Goal: Information Seeking & Learning: Check status

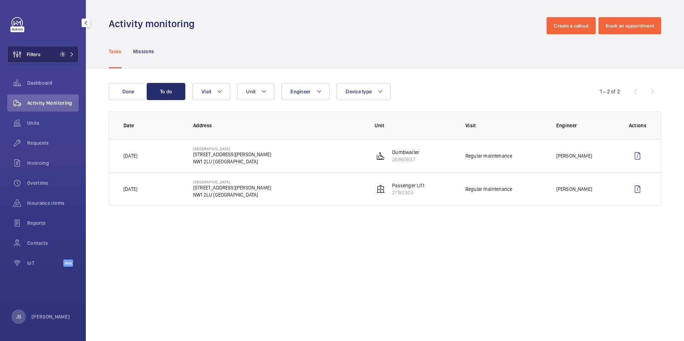
click at [55, 54] on button "Filters 1" at bounding box center [43, 54] width 72 height 17
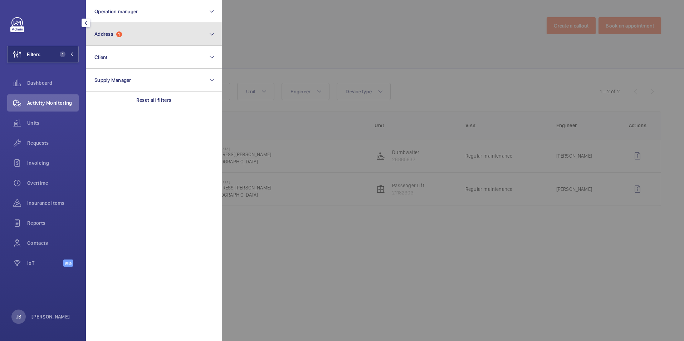
click at [110, 39] on button "Address 1" at bounding box center [154, 34] width 136 height 23
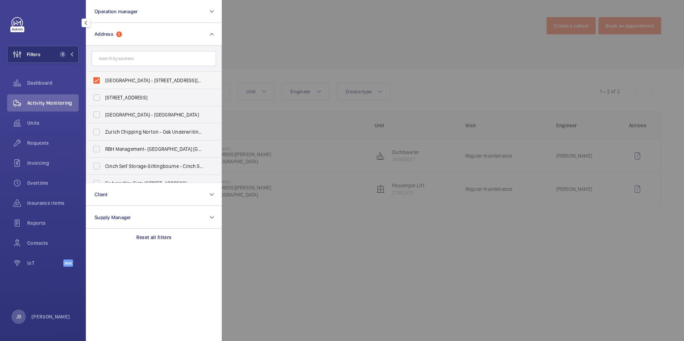
click at [96, 80] on label "[GEOGRAPHIC_DATA] - [STREET_ADDRESS][PERSON_NAME]" at bounding box center [148, 80] width 125 height 17
click at [96, 80] on input "[GEOGRAPHIC_DATA] - [STREET_ADDRESS][PERSON_NAME]" at bounding box center [96, 80] width 14 height 14
checkbox input "false"
paste input "[STREET_ADDRESS]"
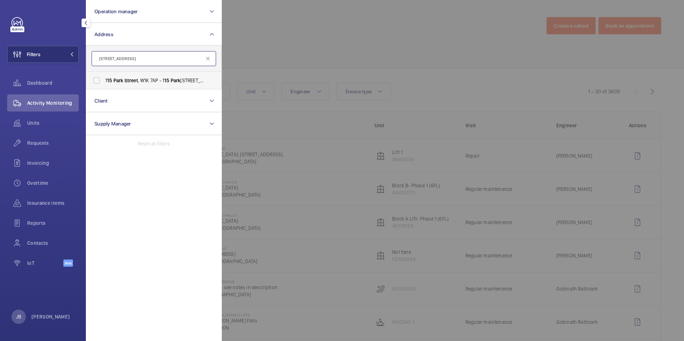
type input "[STREET_ADDRESS]"
click at [96, 81] on label "[STREET_ADDRESS]" at bounding box center [148, 80] width 125 height 17
click at [96, 81] on input "[STREET_ADDRESS]" at bounding box center [96, 80] width 14 height 14
checkbox input "true"
click at [338, 48] on div at bounding box center [564, 170] width 684 height 341
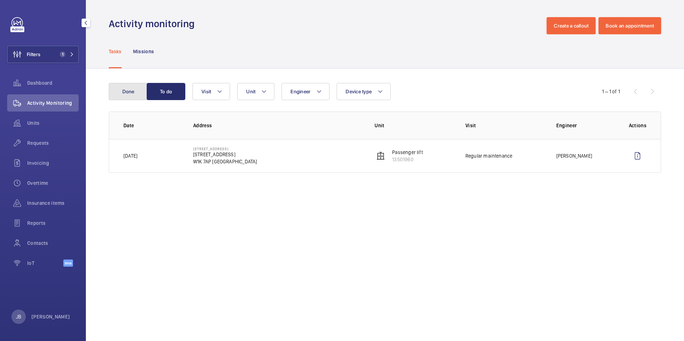
click at [127, 95] on button "Done" at bounding box center [128, 91] width 39 height 17
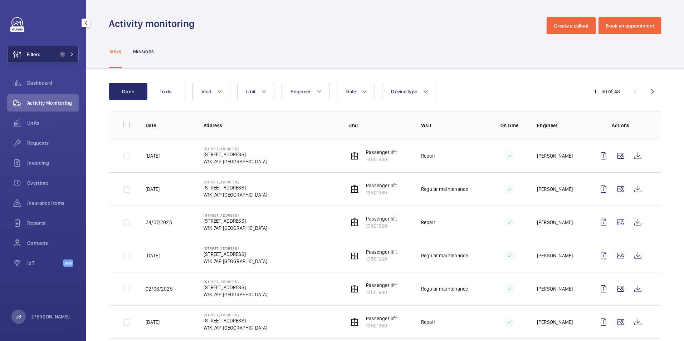
click at [34, 56] on span "Filters" at bounding box center [34, 54] width 14 height 7
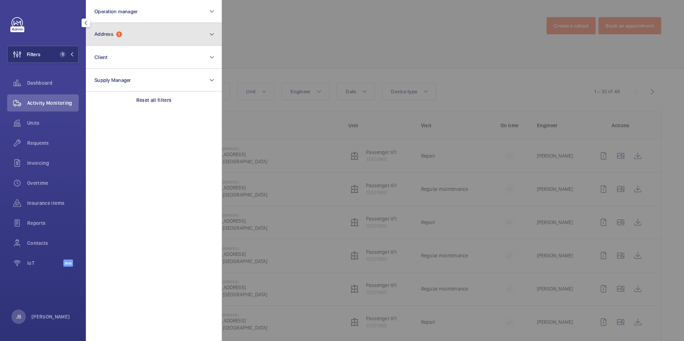
click at [161, 33] on button "Address 1" at bounding box center [154, 34] width 136 height 23
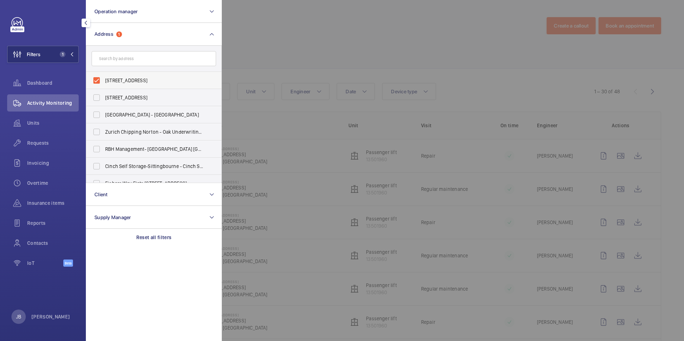
click at [92, 82] on label "[STREET_ADDRESS]" at bounding box center [148, 80] width 125 height 17
click at [92, 82] on input "[STREET_ADDRESS]" at bounding box center [96, 80] width 14 height 14
checkbox input "false"
paste input "Ink Rooms"
type input "Ink Rooms"
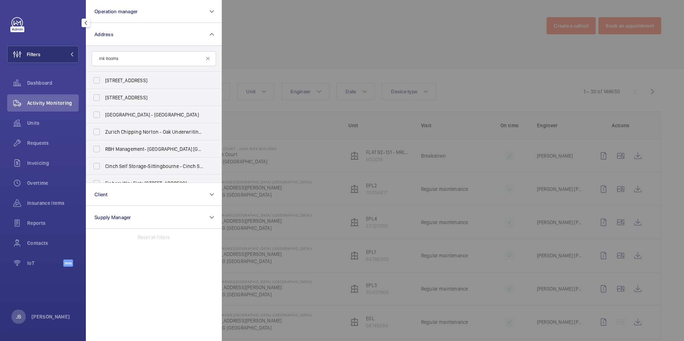
drag, startPoint x: 315, startPoint y: 1, endPoint x: 296, endPoint y: 25, distance: 30.6
click at [315, 3] on div at bounding box center [564, 170] width 684 height 341
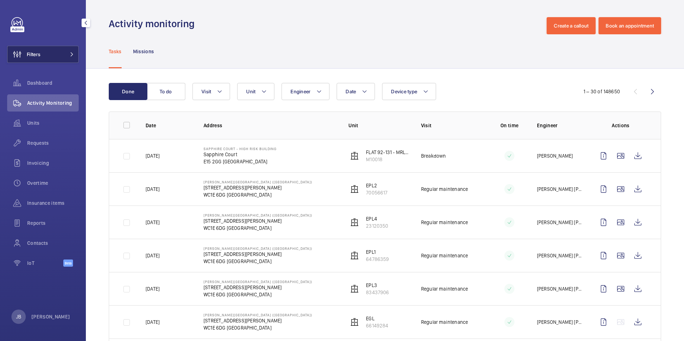
click at [58, 60] on button "Filters" at bounding box center [43, 54] width 72 height 17
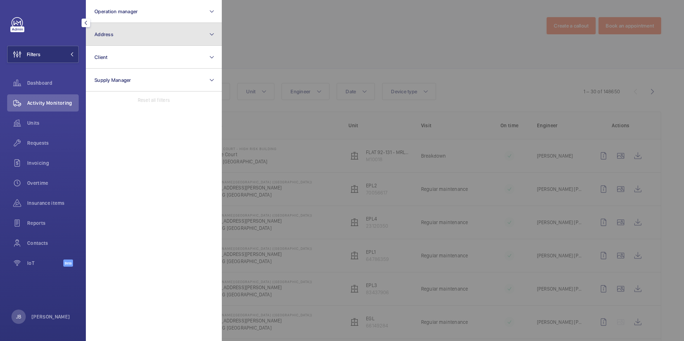
click at [130, 37] on button "Address" at bounding box center [154, 34] width 136 height 23
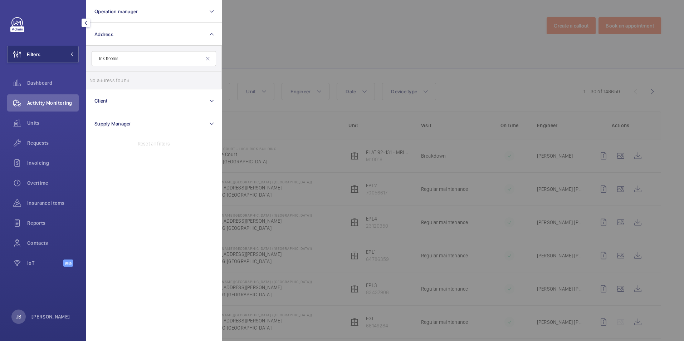
click at [105, 59] on input "Ink Rooms" at bounding box center [154, 58] width 125 height 15
type input "Ink Rooms"
click at [100, 82] on label "Ink Rooms - Ink Rooms , [STREET_ADDRESS]" at bounding box center [148, 80] width 125 height 17
click at [100, 82] on input "Ink Rooms - Ink Rooms , [STREET_ADDRESS]" at bounding box center [96, 80] width 14 height 14
checkbox input "true"
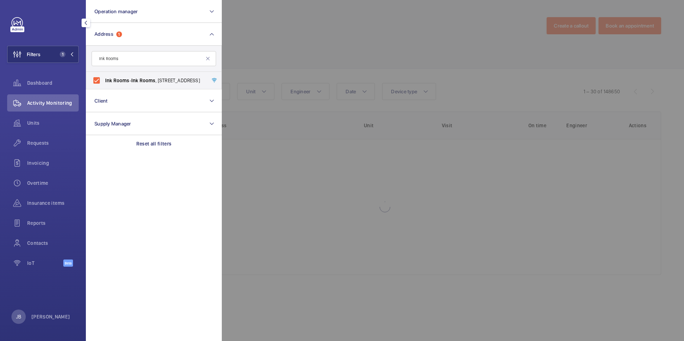
click at [350, 49] on div at bounding box center [564, 170] width 684 height 341
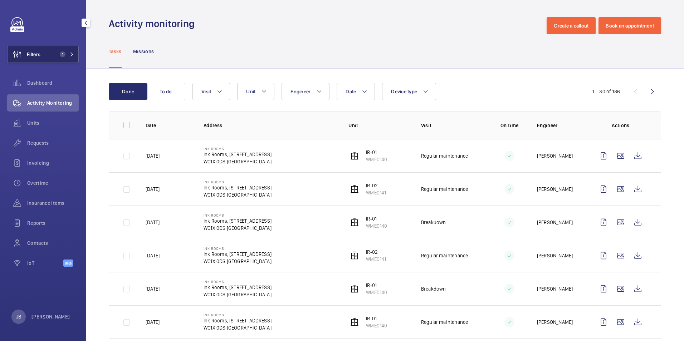
click at [53, 56] on button "Filters 1" at bounding box center [43, 54] width 72 height 17
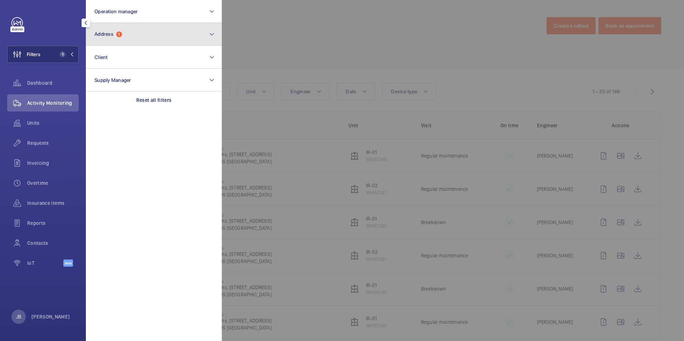
click at [137, 36] on button "Address 1" at bounding box center [154, 34] width 136 height 23
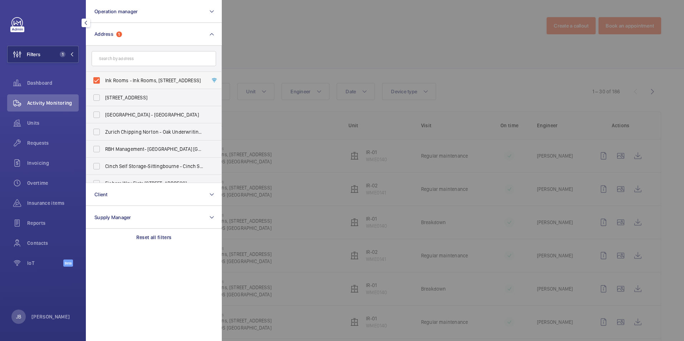
click at [100, 83] on label "Ink Rooms - Ink Rooms, [STREET_ADDRESS]" at bounding box center [148, 80] width 125 height 17
click at [100, 83] on input "Ink Rooms - Ink Rooms, [STREET_ADDRESS]" at bounding box center [96, 80] width 14 height 14
checkbox input "false"
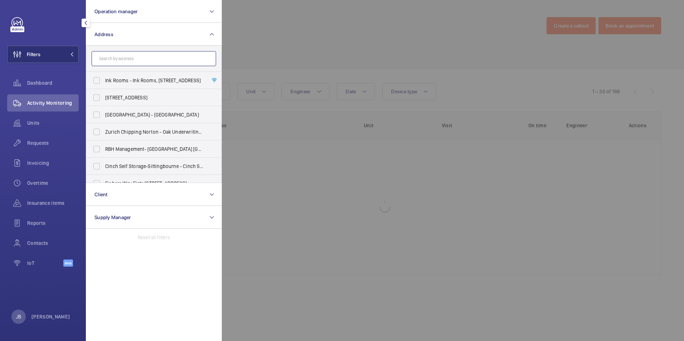
paste input "Metal Box Factory"
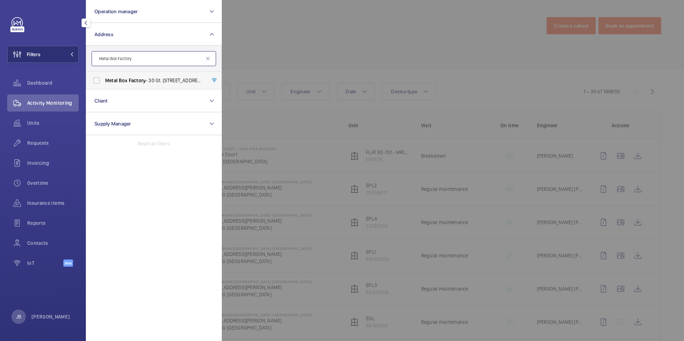
type input "Metal Box Factory"
click at [99, 81] on label "Metal Box Factory - 30 Gt. [STREET_ADDRESS]" at bounding box center [148, 80] width 125 height 17
click at [99, 81] on input "Metal Box Factory - 30 Gt. [STREET_ADDRESS]" at bounding box center [96, 80] width 14 height 14
checkbox input "true"
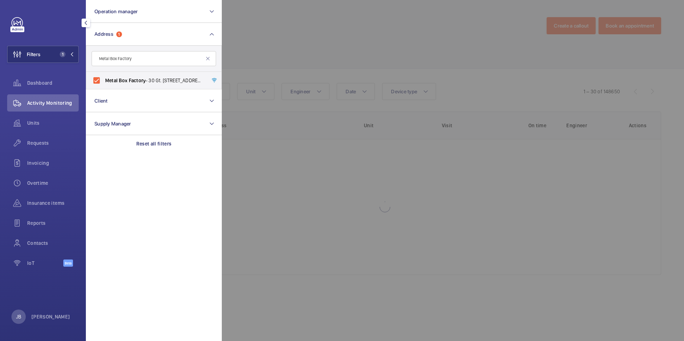
click at [309, 46] on div at bounding box center [564, 170] width 684 height 341
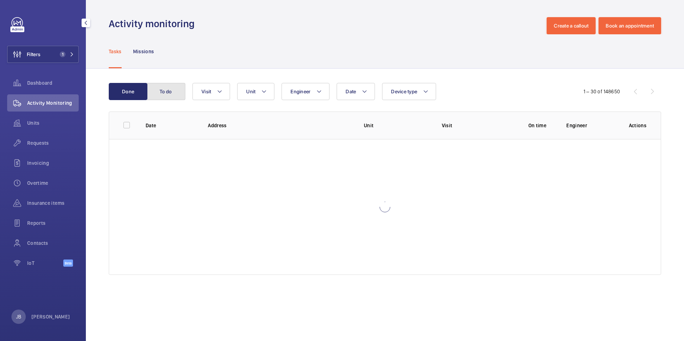
click at [179, 89] on button "To do" at bounding box center [166, 91] width 39 height 17
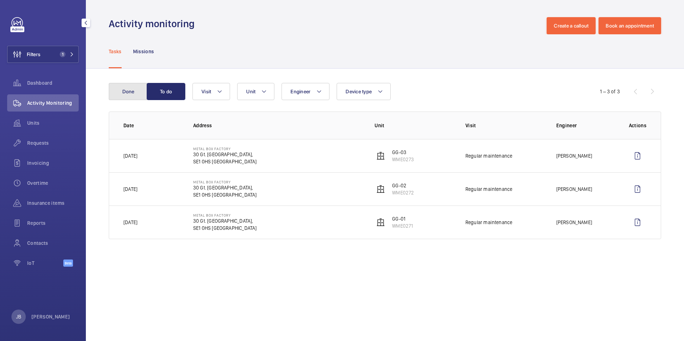
click at [131, 93] on button "Done" at bounding box center [128, 91] width 39 height 17
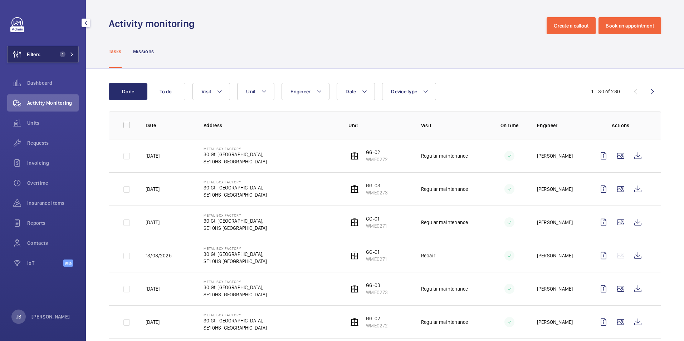
click at [42, 47] on button "Filters 1" at bounding box center [43, 54] width 72 height 17
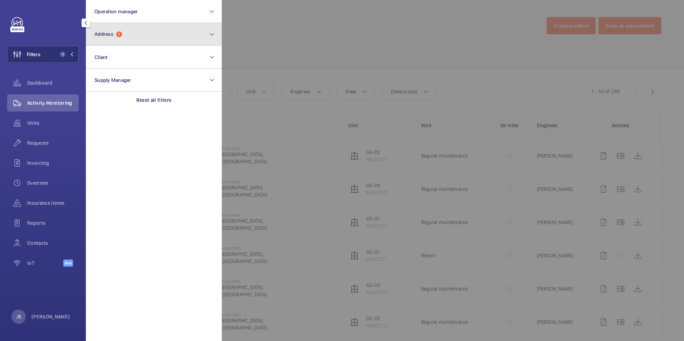
click at [134, 39] on button "Address 1" at bounding box center [154, 34] width 136 height 23
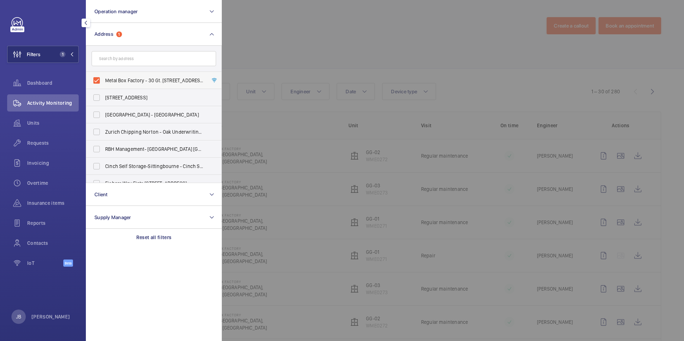
click at [98, 79] on label "Metal Box Factory - 30 Gt. [STREET_ADDRESS]" at bounding box center [148, 80] width 125 height 17
click at [98, 79] on input "Metal Box Factory - 30 Gt. [STREET_ADDRESS]" at bounding box center [96, 80] width 14 height 14
checkbox input "false"
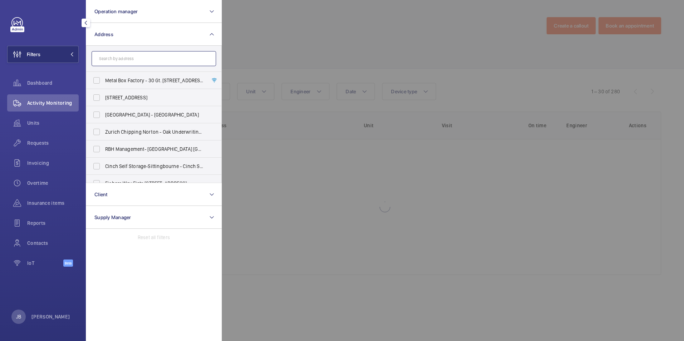
drag, startPoint x: 131, startPoint y: 48, endPoint x: 98, endPoint y: 62, distance: 35.8
click at [98, 62] on input "text" at bounding box center [154, 58] width 125 height 15
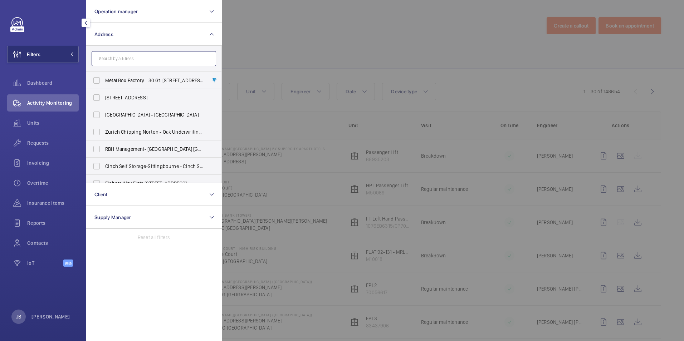
paste input "[STREET_ADDRESS]"
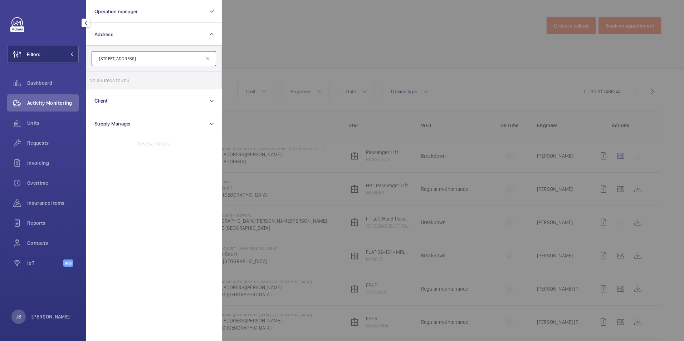
click at [99, 56] on input "[STREET_ADDRESS]" at bounding box center [154, 58] width 125 height 15
click at [106, 62] on input "[STREET_ADDRESS]" at bounding box center [154, 58] width 125 height 15
click at [127, 60] on input "[GEOGRAPHIC_DATA]" at bounding box center [154, 58] width 125 height 15
click at [135, 57] on input "[GEOGRAPHIC_DATA]" at bounding box center [154, 58] width 125 height 15
type input "Dufferin St"
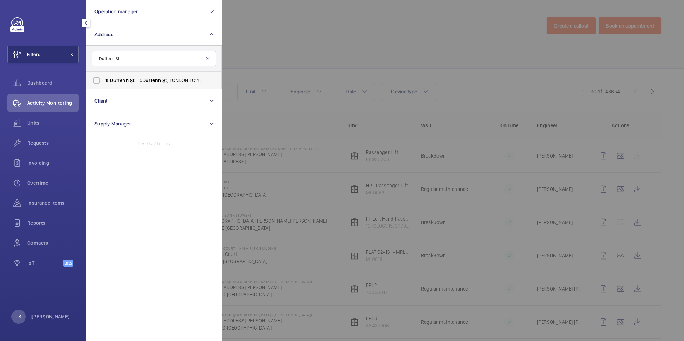
click at [123, 76] on label "[STREET_ADDRESS]" at bounding box center [148, 80] width 125 height 17
click at [104, 76] on input "[STREET_ADDRESS]" at bounding box center [96, 80] width 14 height 14
checkbox input "true"
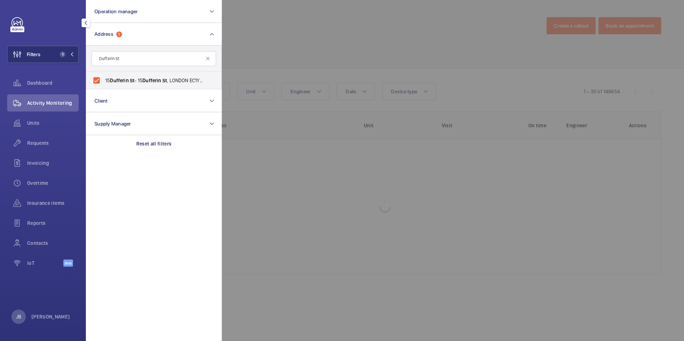
click at [264, 39] on div at bounding box center [564, 170] width 684 height 341
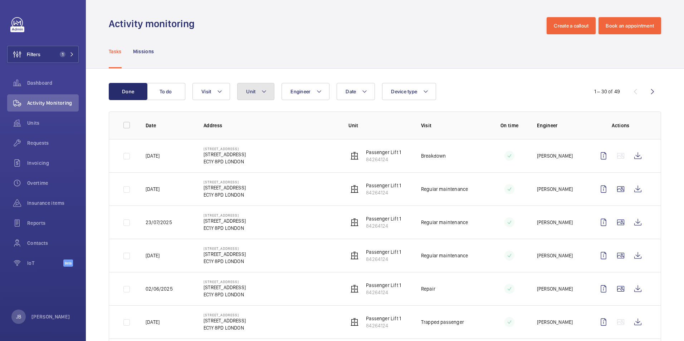
click at [255, 92] on span "Unit" at bounding box center [250, 92] width 9 height 6
click at [226, 96] on button "Visit" at bounding box center [212, 91] width 38 height 17
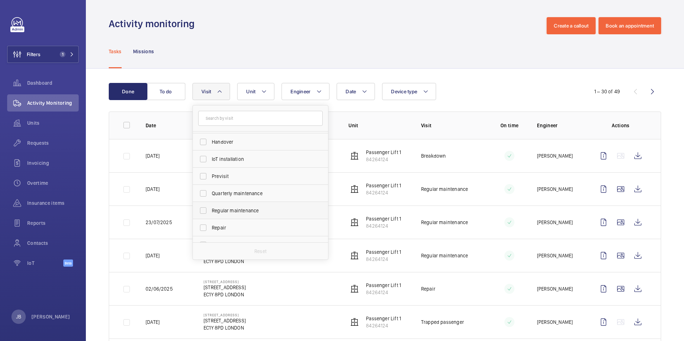
scroll to position [72, 0]
click at [205, 205] on label "Regular maintenance" at bounding box center [255, 206] width 125 height 17
click at [205, 205] on input "Regular maintenance" at bounding box center [203, 206] width 14 height 14
checkbox input "true"
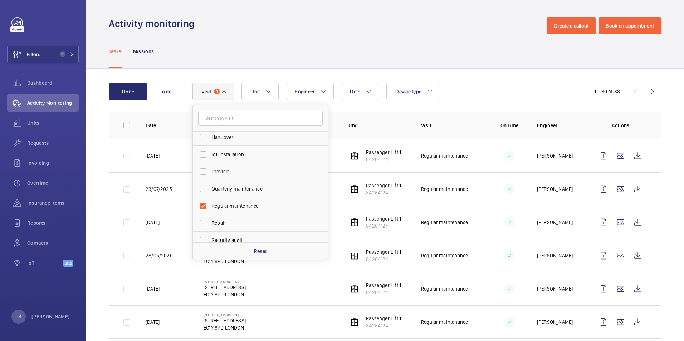
click at [258, 36] on div "Tasks Missions" at bounding box center [385, 51] width 553 height 34
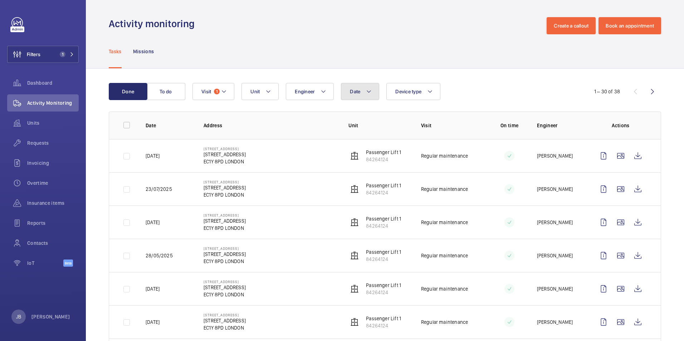
click at [359, 94] on span "Date" at bounding box center [355, 92] width 10 height 6
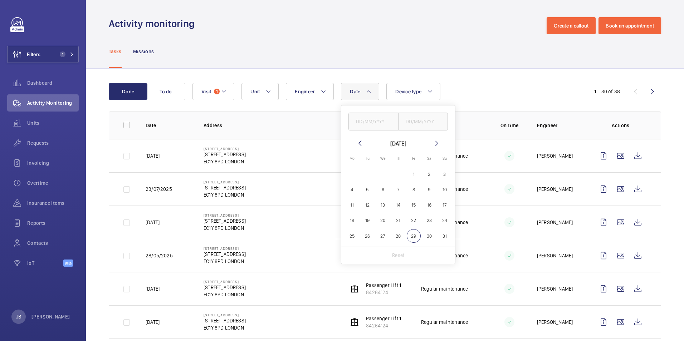
click at [414, 173] on span "1" at bounding box center [414, 175] width 14 height 14
type input "[DATE]"
click at [415, 234] on span "29" at bounding box center [414, 236] width 14 height 14
type input "[DATE]"
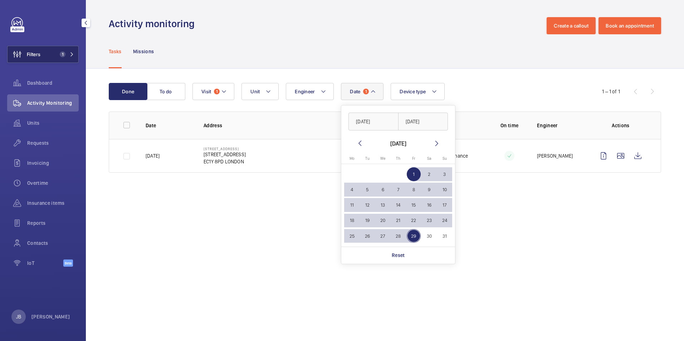
click at [68, 52] on span "1" at bounding box center [65, 55] width 17 height 6
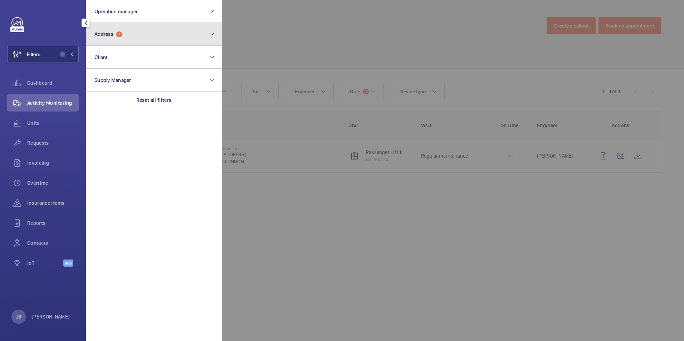
click at [149, 42] on button "Address 1" at bounding box center [154, 34] width 136 height 23
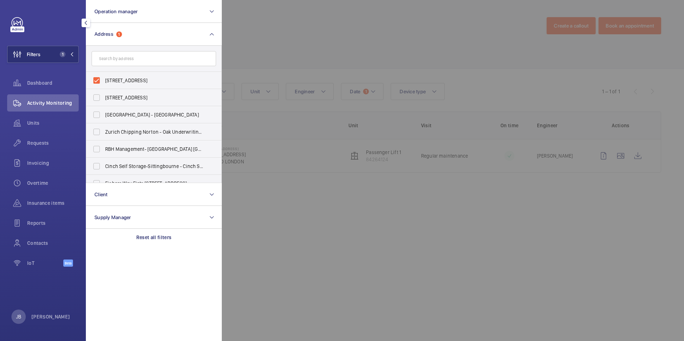
click at [109, 64] on input "text" at bounding box center [154, 58] width 125 height 15
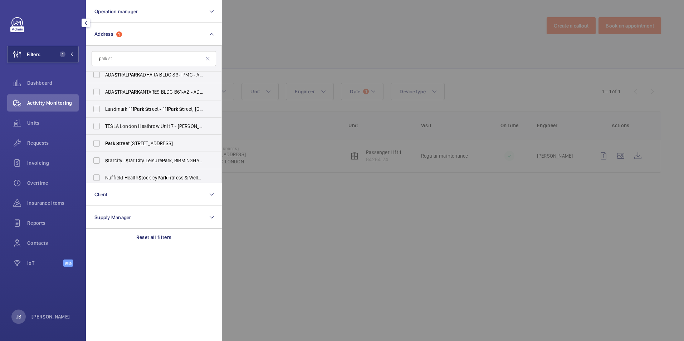
scroll to position [179, 0]
click at [97, 59] on input "park st" at bounding box center [154, 58] width 125 height 15
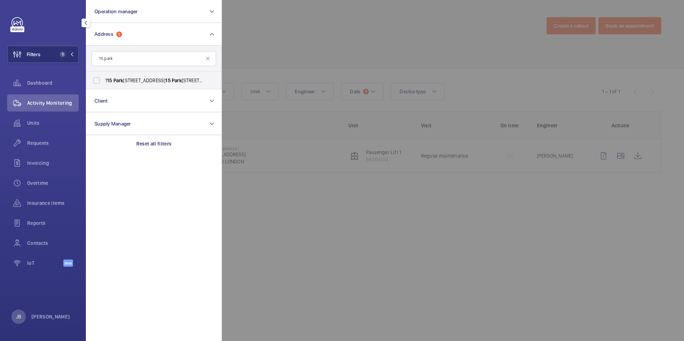
type input "15 park"
drag, startPoint x: 122, startPoint y: 57, endPoint x: 73, endPoint y: 57, distance: 49.0
click at [73, 57] on wm-front-sidebar-menu-filter "Filters 1 Operation manager Address 1 [GEOGRAPHIC_DATA] [STREET_ADDRESS] [STREE…" at bounding box center [43, 54] width 72 height 17
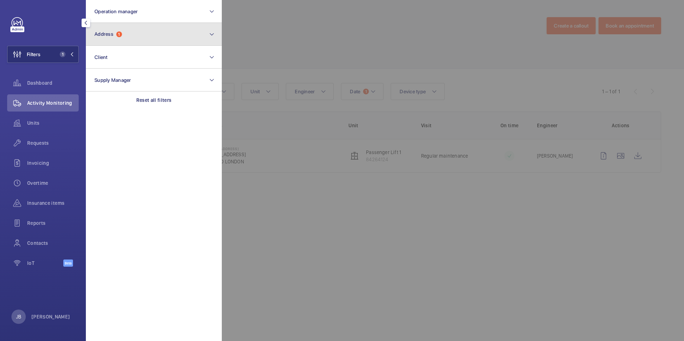
click at [118, 40] on button "Address 1" at bounding box center [154, 34] width 136 height 23
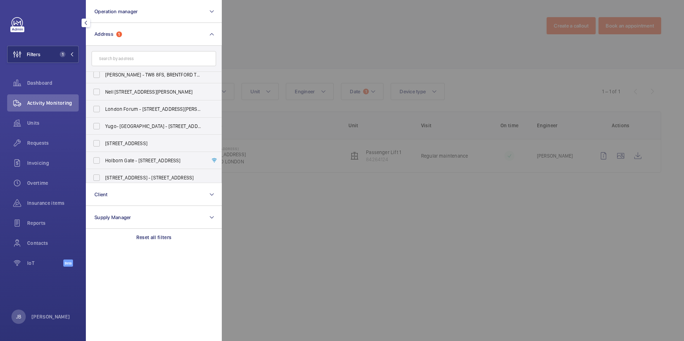
scroll to position [215, 0]
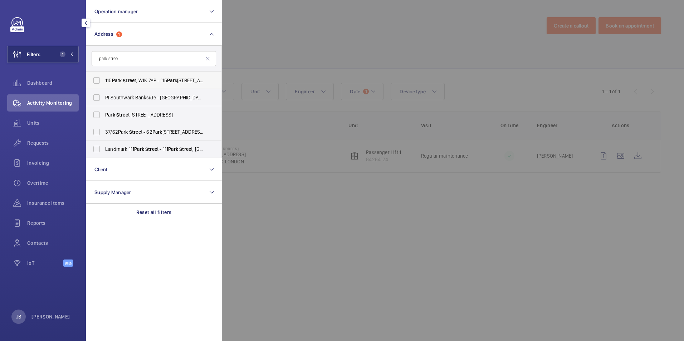
type input "park stree"
click at [110, 79] on span "[STREET_ADDRESS] - [STREET_ADDRESS]" at bounding box center [154, 80] width 98 height 7
click at [104, 79] on input "[STREET_ADDRESS] - [STREET_ADDRESS]" at bounding box center [96, 80] width 14 height 14
checkbox input "true"
click at [291, 52] on div at bounding box center [564, 170] width 684 height 341
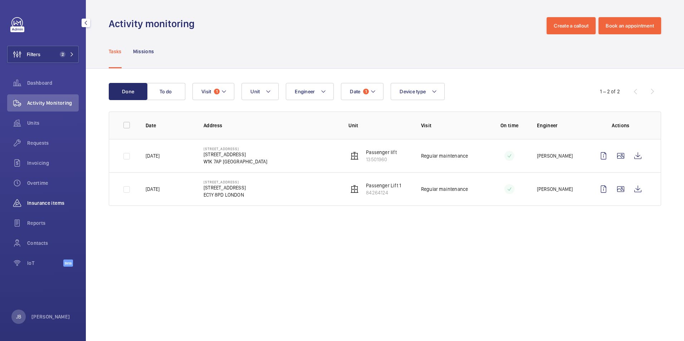
click at [27, 208] on div "Insurance items" at bounding box center [43, 203] width 72 height 17
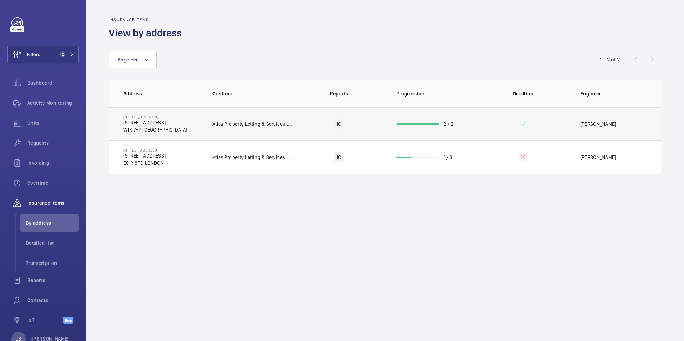
click at [364, 125] on td "IC" at bounding box center [339, 123] width 92 height 33
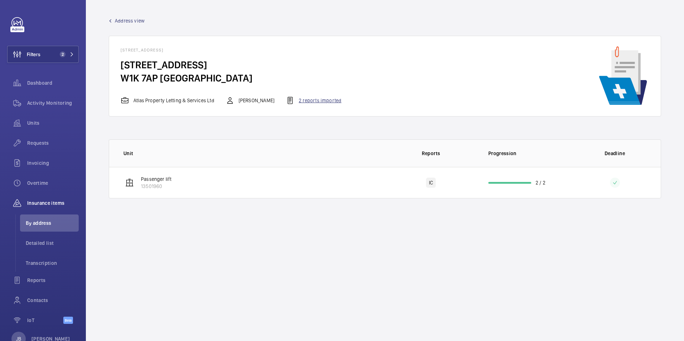
click at [316, 99] on div "2 reports imported" at bounding box center [313, 100] width 55 height 9
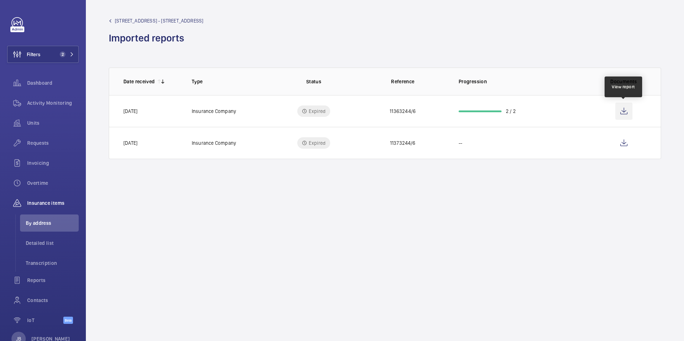
click at [627, 110] on wm-front-icon-button at bounding box center [624, 111] width 17 height 17
click at [143, 21] on span "[STREET_ADDRESS] - [STREET_ADDRESS]" at bounding box center [159, 20] width 88 height 7
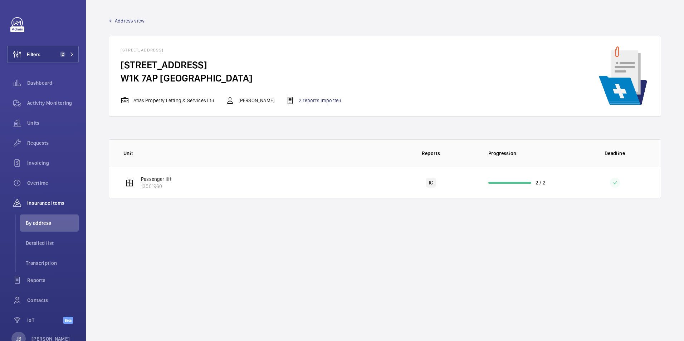
click at [131, 19] on span "Address view" at bounding box center [130, 20] width 30 height 7
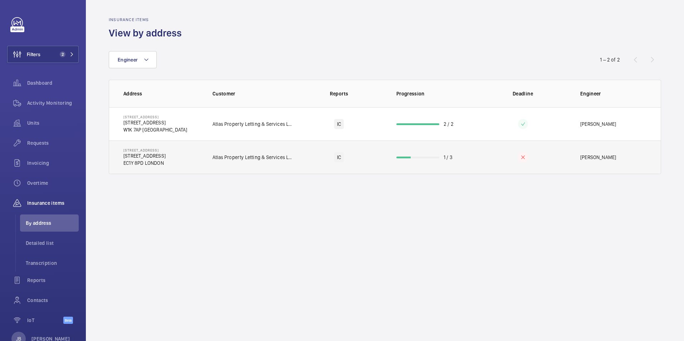
click at [307, 157] on td "IC" at bounding box center [339, 158] width 92 height 34
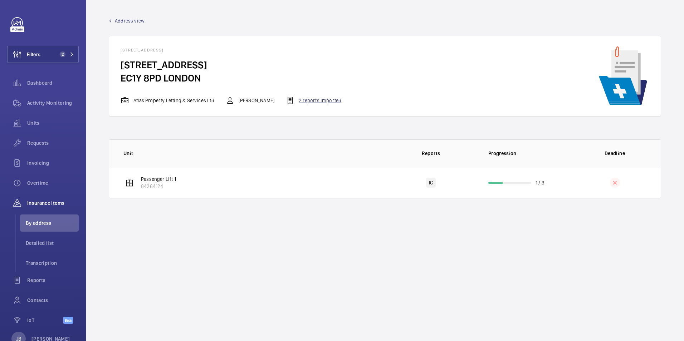
click at [304, 100] on div "2 reports imported" at bounding box center [313, 100] width 55 height 9
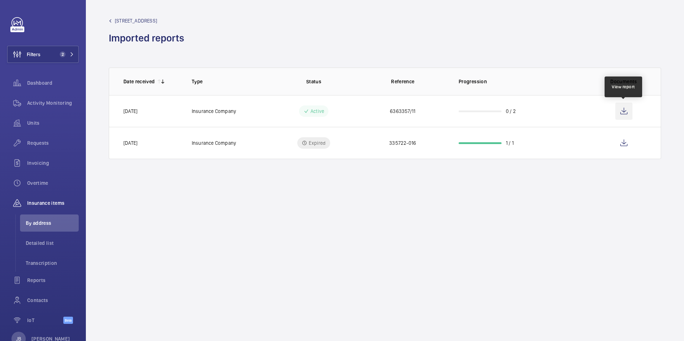
click at [628, 109] on wm-front-icon-button at bounding box center [624, 111] width 17 height 17
click at [46, 98] on div "Activity Monitoring" at bounding box center [43, 102] width 72 height 17
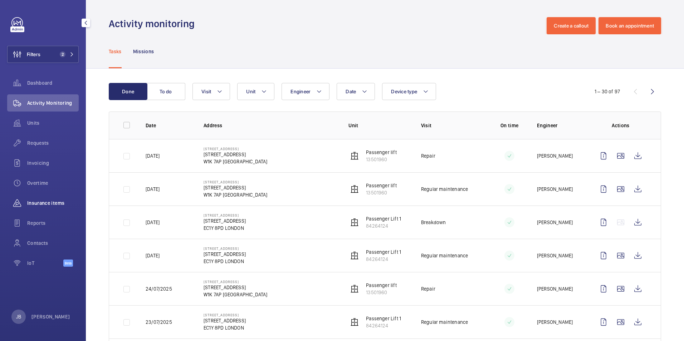
click at [47, 200] on span "Insurance items" at bounding box center [53, 203] width 52 height 7
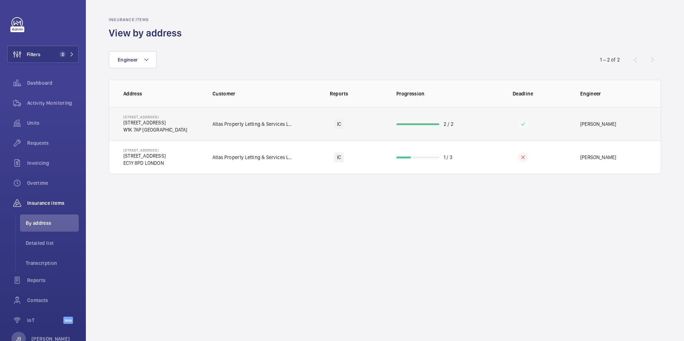
click at [600, 129] on td "[PERSON_NAME]" at bounding box center [615, 123] width 92 height 33
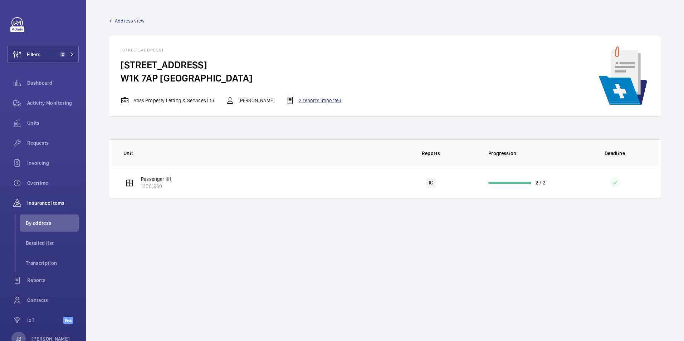
click at [321, 105] on div "2 reports imported" at bounding box center [313, 100] width 55 height 9
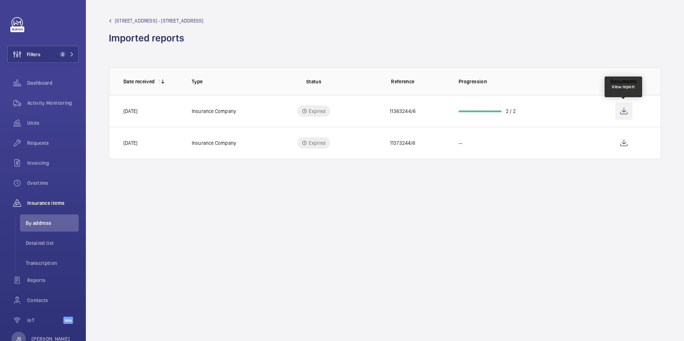
click at [621, 112] on wm-front-icon-button at bounding box center [624, 111] width 17 height 17
click at [31, 106] on span "Activity Monitoring" at bounding box center [53, 102] width 52 height 7
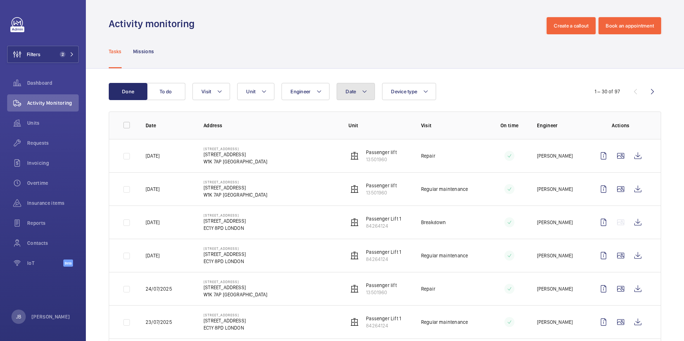
click at [346, 97] on button "Date" at bounding box center [356, 91] width 38 height 17
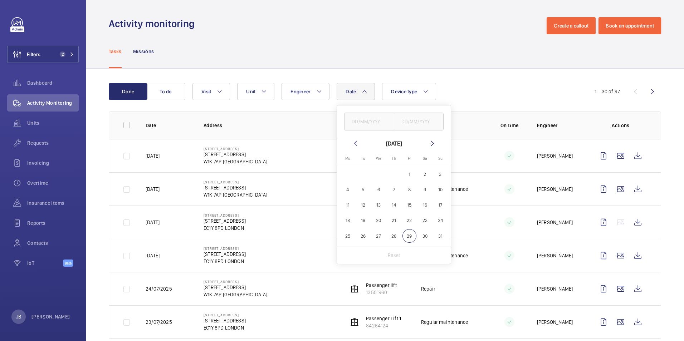
click at [410, 171] on span "1" at bounding box center [410, 175] width 14 height 14
type input "[DATE]"
click at [411, 233] on span "29" at bounding box center [410, 236] width 14 height 14
type input "[DATE]"
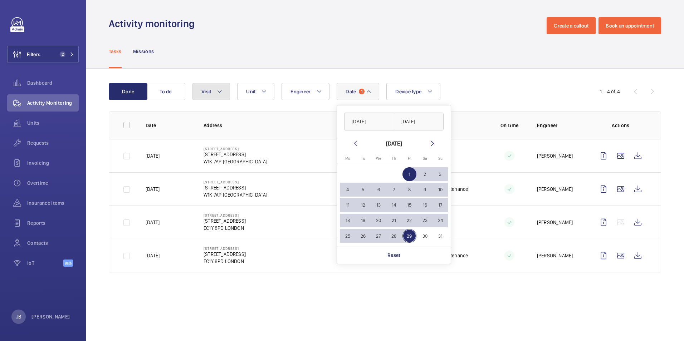
click at [218, 94] on mat-icon at bounding box center [220, 91] width 6 height 9
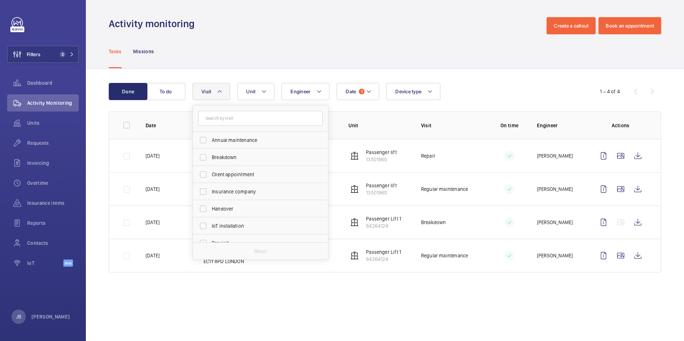
scroll to position [112, 0]
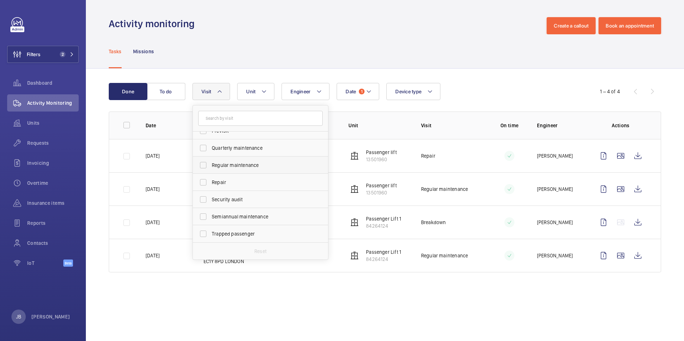
click at [202, 168] on label "Regular maintenance" at bounding box center [255, 165] width 125 height 17
click at [202, 168] on input "Regular maintenance" at bounding box center [203, 165] width 14 height 14
checkbox input "true"
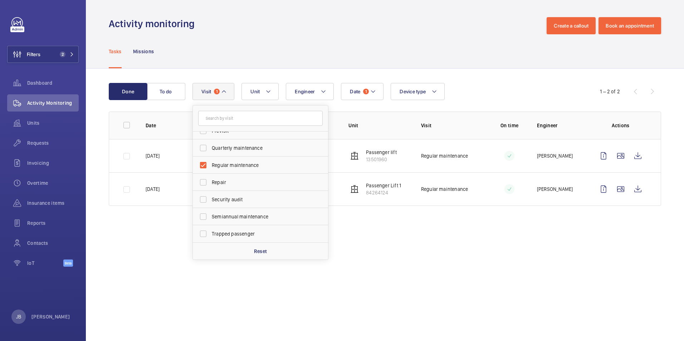
click at [232, 68] on div "Tasks Missions" at bounding box center [385, 51] width 598 height 34
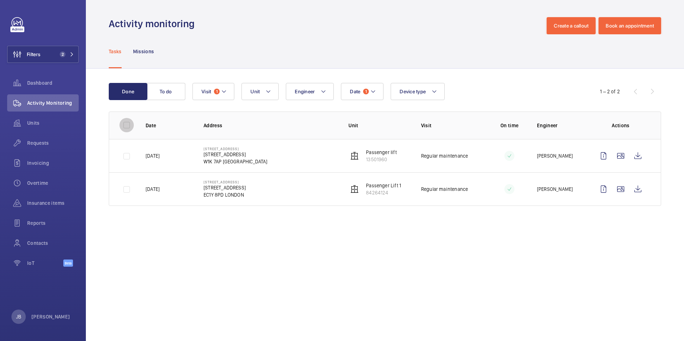
click at [121, 125] on input "checkbox" at bounding box center [127, 125] width 14 height 14
checkbox input "true"
click at [635, 97] on button "Download 2 reports" at bounding box center [632, 91] width 60 height 17
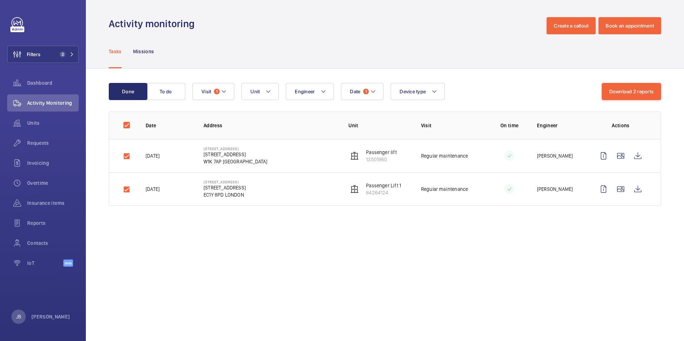
click at [483, 38] on div "Tasks Missions" at bounding box center [385, 51] width 553 height 34
click at [222, 96] on button "Visit 1" at bounding box center [214, 91] width 42 height 17
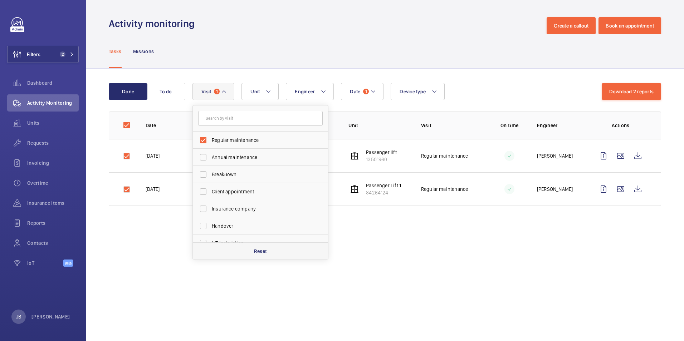
click at [254, 251] on p "Reset" at bounding box center [260, 251] width 13 height 7
checkbox input "false"
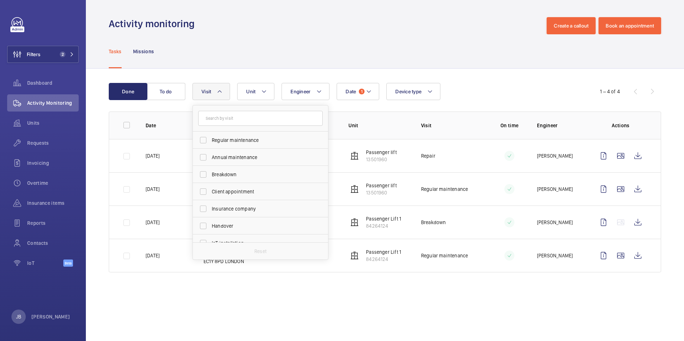
click at [367, 80] on div "Done To do Date 1 Engineer Unit Device type Visit Regular maintenance Annual ma…" at bounding box center [385, 179] width 598 height 221
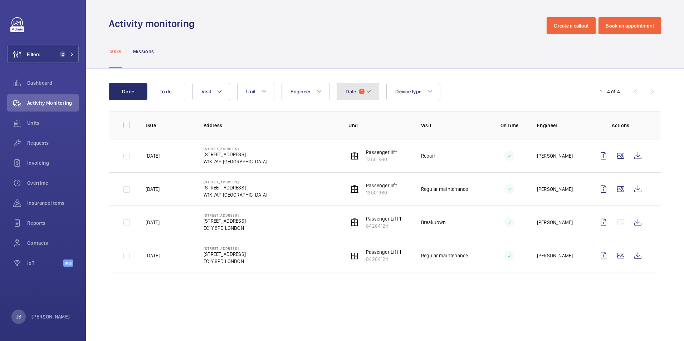
click at [365, 88] on button "Date 1" at bounding box center [358, 91] width 43 height 17
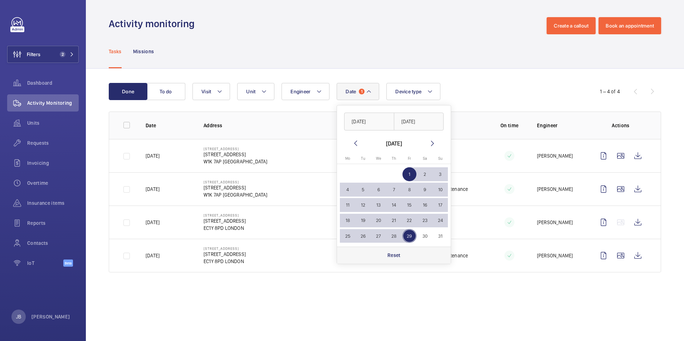
click at [401, 259] on div "Reset" at bounding box center [394, 255] width 114 height 17
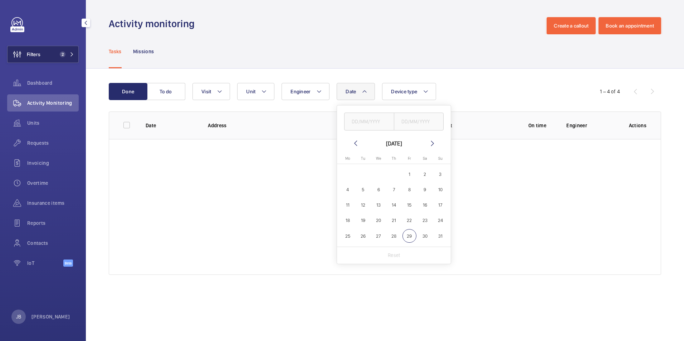
click at [58, 58] on button "Filters 2" at bounding box center [43, 54] width 72 height 17
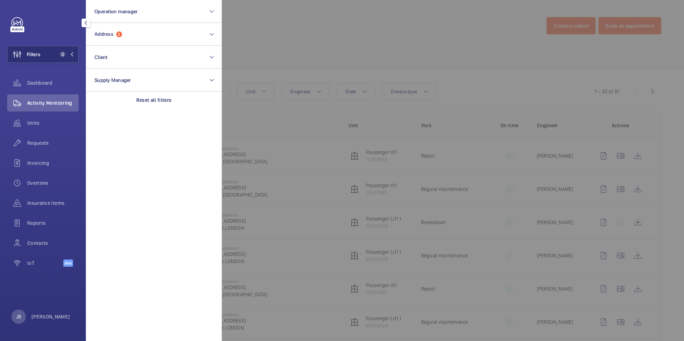
click at [151, 109] on section "Operation manager Address 2 Client Supply Manager Reset all filters" at bounding box center [154, 170] width 136 height 341
click at [168, 105] on div "Reset all filters" at bounding box center [154, 100] width 136 height 17
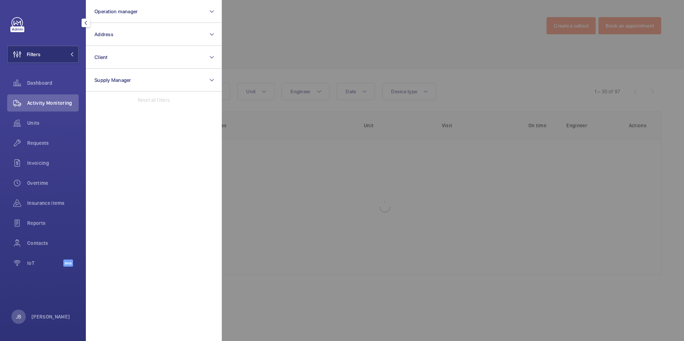
click at [300, 27] on div at bounding box center [564, 170] width 684 height 341
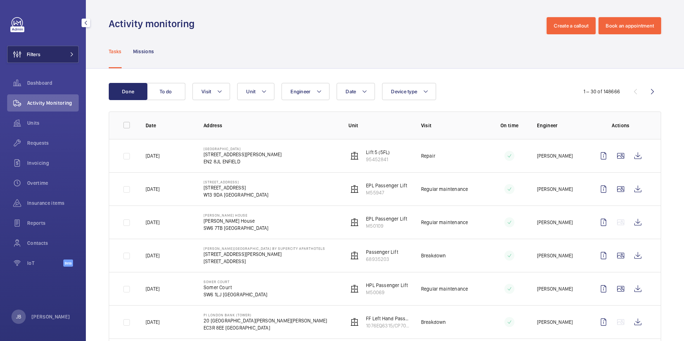
click at [49, 50] on button "Filters" at bounding box center [43, 54] width 72 height 17
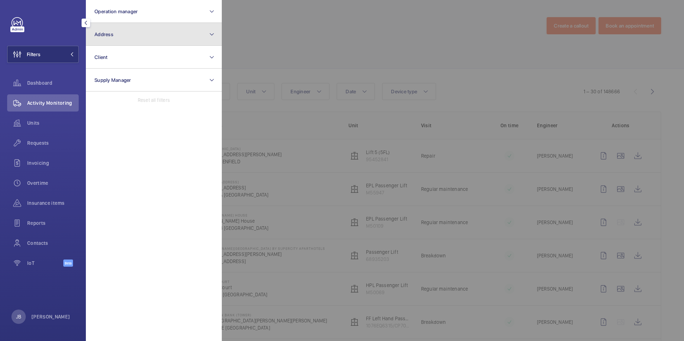
click at [110, 41] on button "Address" at bounding box center [154, 34] width 136 height 23
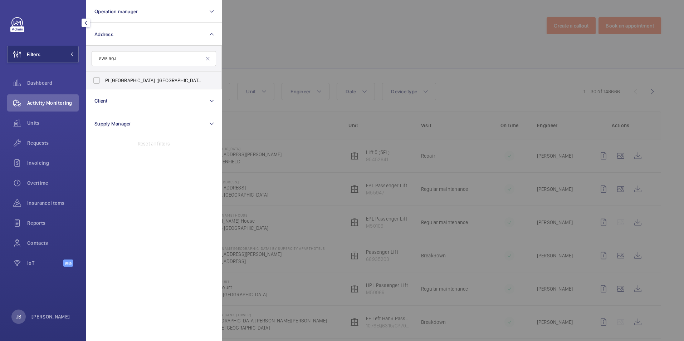
type input "SW5 9QJ"
click at [101, 83] on label "PI [GEOGRAPHIC_DATA] ([GEOGRAPHIC_DATA]) - [STREET_ADDRESS][PERSON_NAME]" at bounding box center [148, 80] width 125 height 17
click at [101, 83] on input "PI [GEOGRAPHIC_DATA] ([GEOGRAPHIC_DATA]) - [STREET_ADDRESS][PERSON_NAME]" at bounding box center [96, 80] width 14 height 14
checkbox input "true"
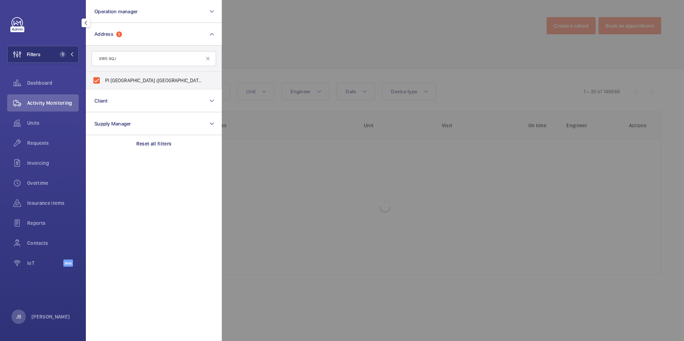
click at [248, 52] on div at bounding box center [564, 170] width 684 height 341
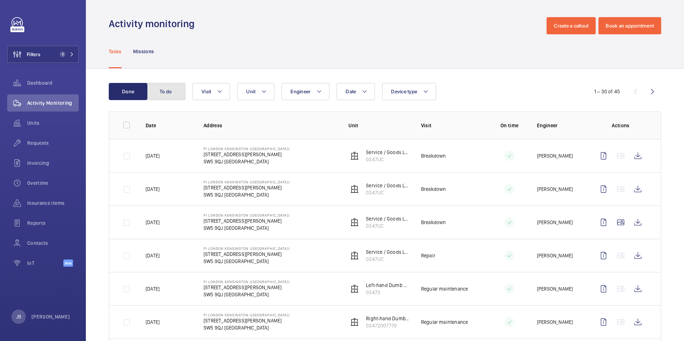
click at [162, 90] on button "To do" at bounding box center [166, 91] width 39 height 17
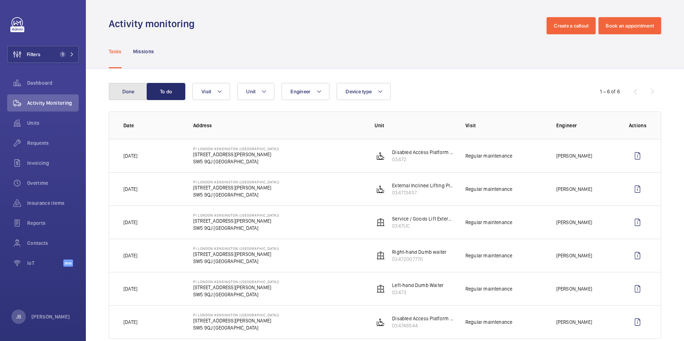
click at [139, 95] on button "Done" at bounding box center [128, 91] width 39 height 17
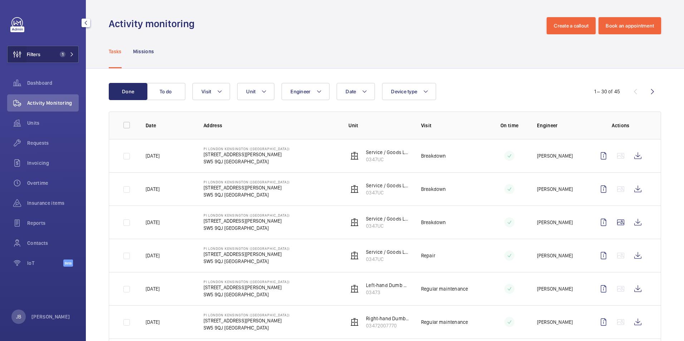
click at [26, 59] on wm-front-icon-button at bounding box center [17, 54] width 19 height 17
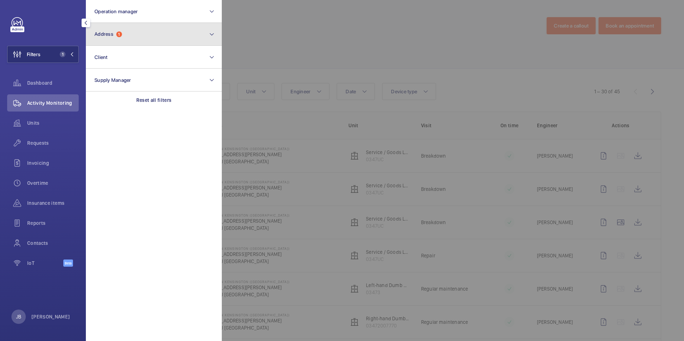
click at [120, 34] on span "1" at bounding box center [119, 34] width 6 height 6
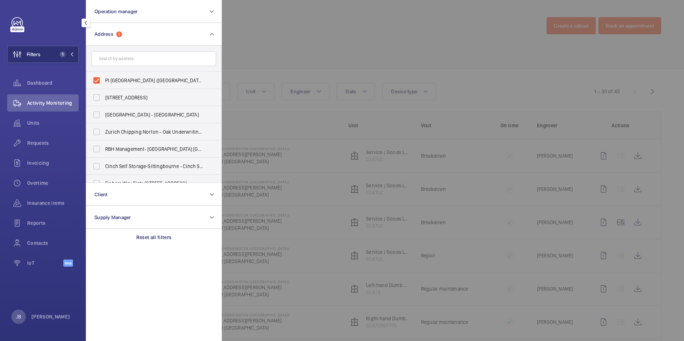
drag, startPoint x: 97, startPoint y: 84, endPoint x: 116, endPoint y: 57, distance: 33.1
click at [97, 84] on label "PI [GEOGRAPHIC_DATA] ([GEOGRAPHIC_DATA]) - [STREET_ADDRESS][PERSON_NAME]" at bounding box center [148, 80] width 125 height 17
click at [97, 84] on input "PI [GEOGRAPHIC_DATA] ([GEOGRAPHIC_DATA]) - [STREET_ADDRESS][PERSON_NAME]" at bounding box center [96, 80] width 14 height 14
checkbox input "false"
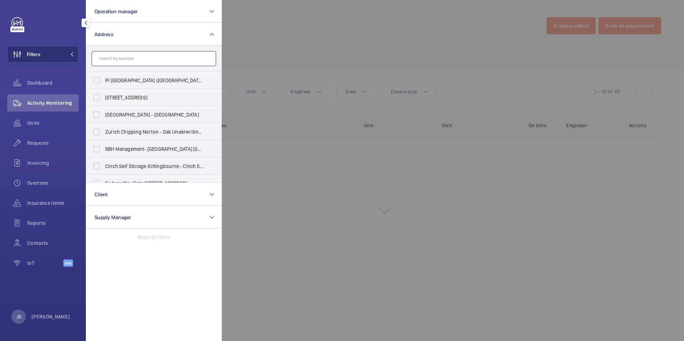
paste input "W8 5EP"
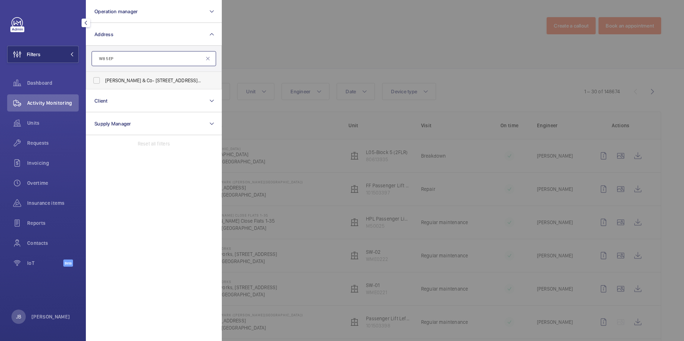
type input "W8 5EP"
click at [102, 82] on label "[PERSON_NAME] & Co- [STREET_ADDRESS][PERSON_NAME]" at bounding box center [148, 80] width 125 height 17
click at [102, 82] on input "[PERSON_NAME] & Co- [STREET_ADDRESS][PERSON_NAME]" at bounding box center [96, 80] width 14 height 14
checkbox input "true"
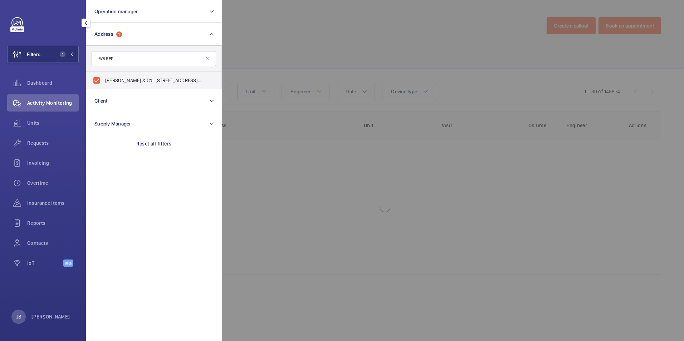
click at [257, 61] on div at bounding box center [564, 170] width 684 height 341
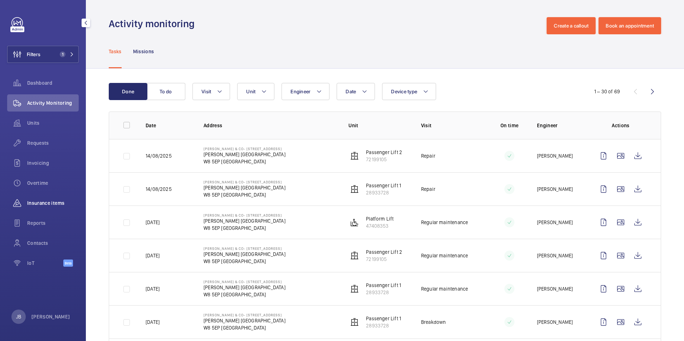
click at [42, 208] on div "Insurance items" at bounding box center [43, 203] width 72 height 17
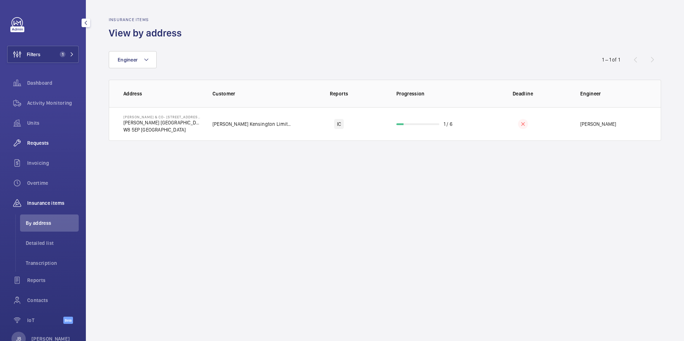
click at [43, 142] on span "Requests" at bounding box center [53, 143] width 52 height 7
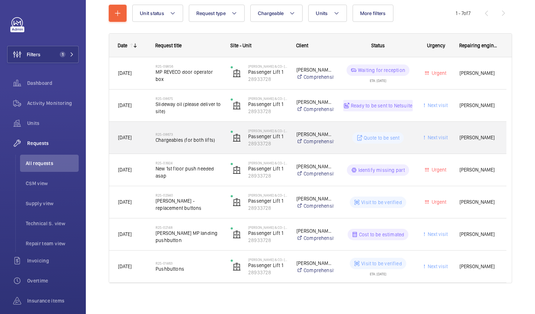
scroll to position [87, 0]
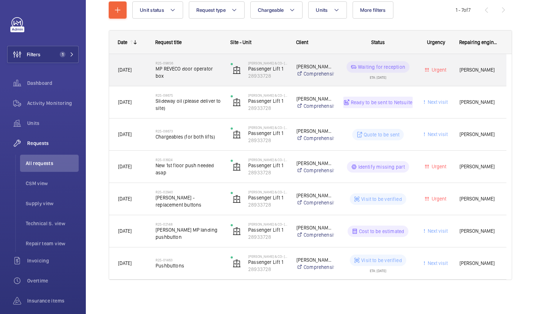
click at [208, 73] on span "MP REVECO door operator box" at bounding box center [189, 72] width 66 height 14
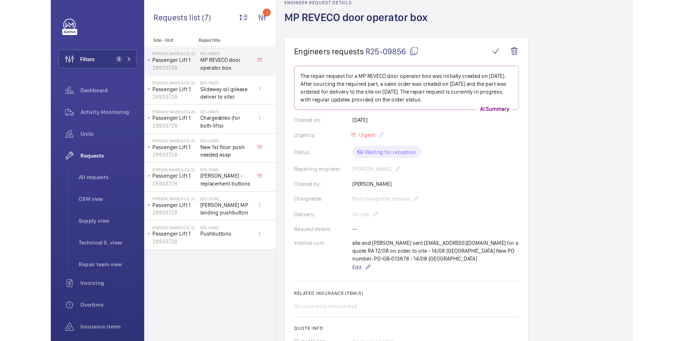
scroll to position [36, 0]
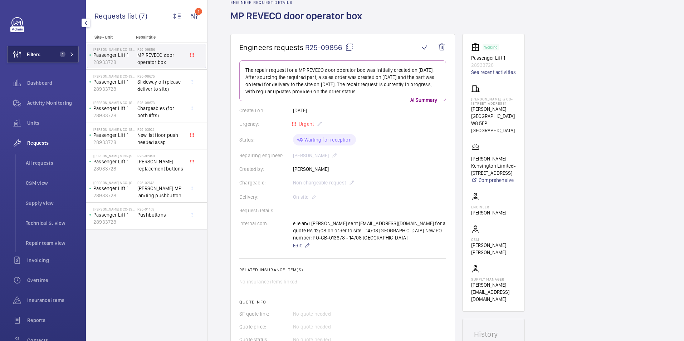
click at [37, 54] on span "Filters" at bounding box center [34, 54] width 14 height 7
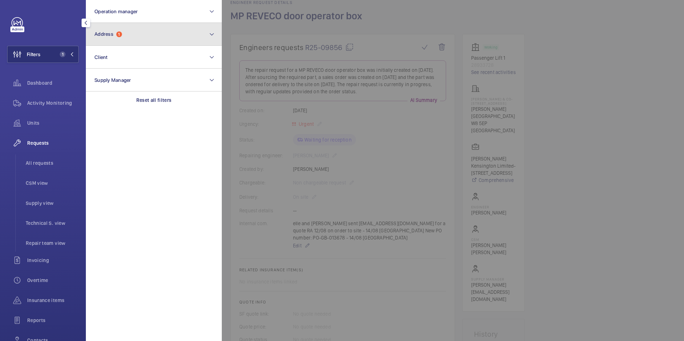
click at [176, 37] on button "Address 1" at bounding box center [154, 34] width 136 height 23
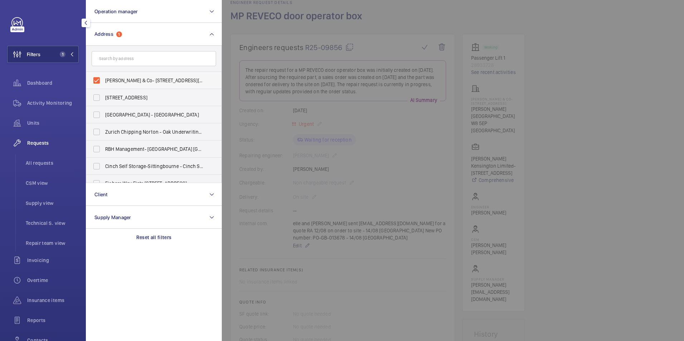
click at [100, 75] on label "[PERSON_NAME] & Co- [STREET_ADDRESS][PERSON_NAME]" at bounding box center [148, 80] width 125 height 17
click at [100, 75] on input "[PERSON_NAME] & Co- [STREET_ADDRESS][PERSON_NAME]" at bounding box center [96, 80] width 14 height 14
checkbox input "false"
click at [123, 57] on input "text" at bounding box center [154, 58] width 125 height 15
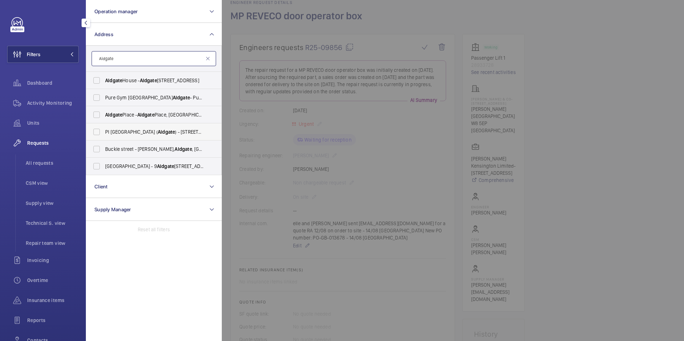
type input "Aldgate"
click at [98, 134] on label "PI [GEOGRAPHIC_DATA] ( [GEOGRAPHIC_DATA] ) - [STREET_ADDRESS]" at bounding box center [148, 131] width 125 height 17
click at [98, 134] on input "PI [GEOGRAPHIC_DATA] ( [GEOGRAPHIC_DATA] ) - [STREET_ADDRESS]" at bounding box center [96, 132] width 14 height 14
checkbox input "true"
click at [57, 106] on span "Activity Monitoring" at bounding box center [53, 102] width 52 height 7
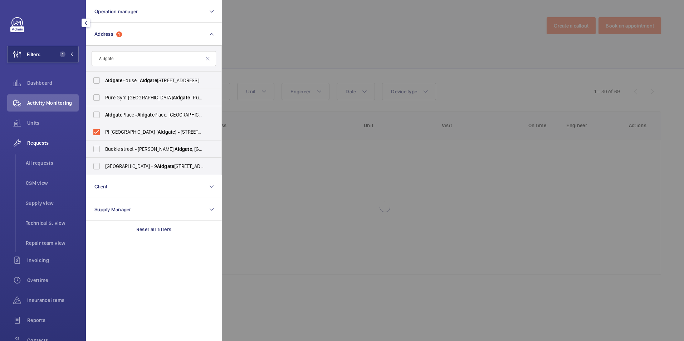
click at [389, 55] on div at bounding box center [564, 170] width 684 height 341
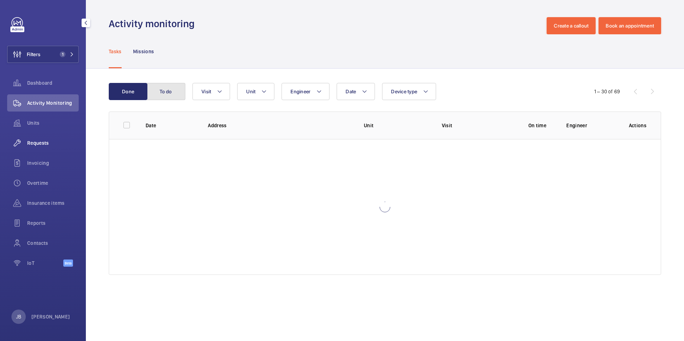
click at [182, 94] on button "To do" at bounding box center [166, 91] width 39 height 17
